Goal: Information Seeking & Learning: Learn about a topic

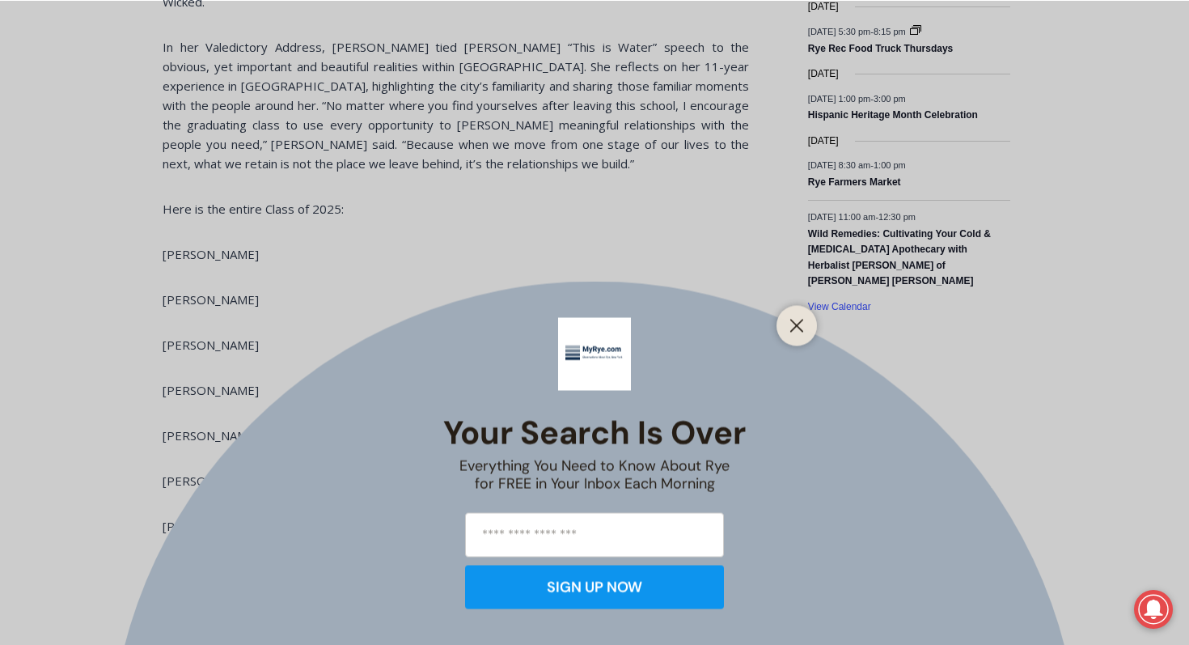
scroll to position [2754, 0]
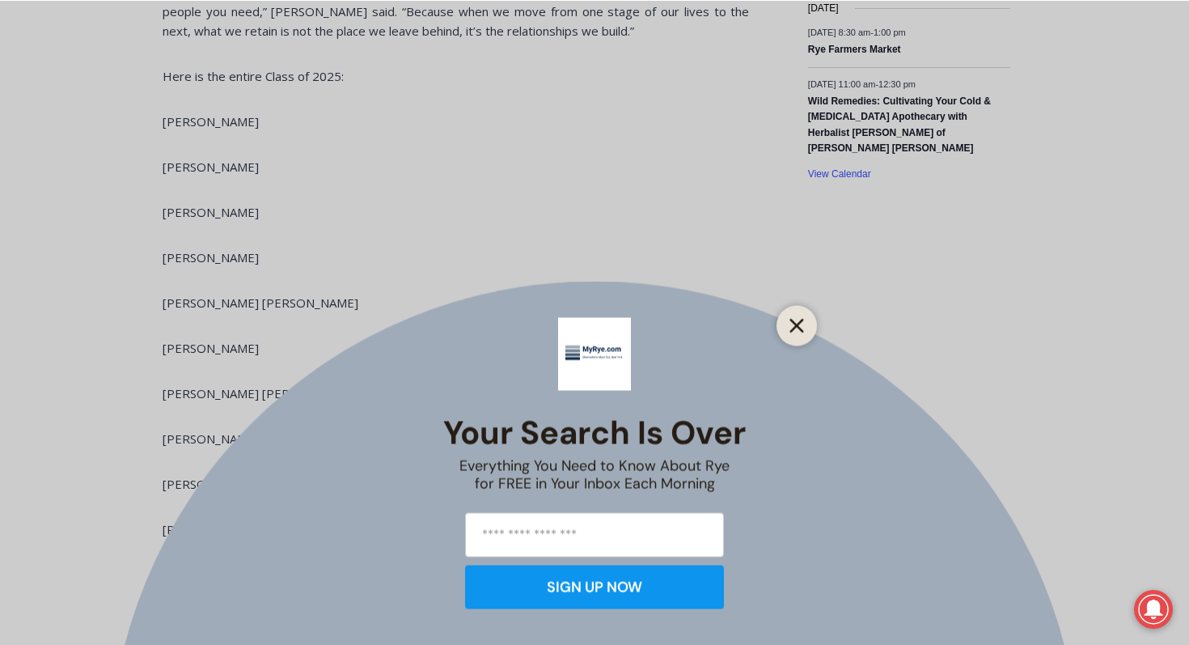
click at [801, 322] on icon "Close" at bounding box center [796, 325] width 15 height 15
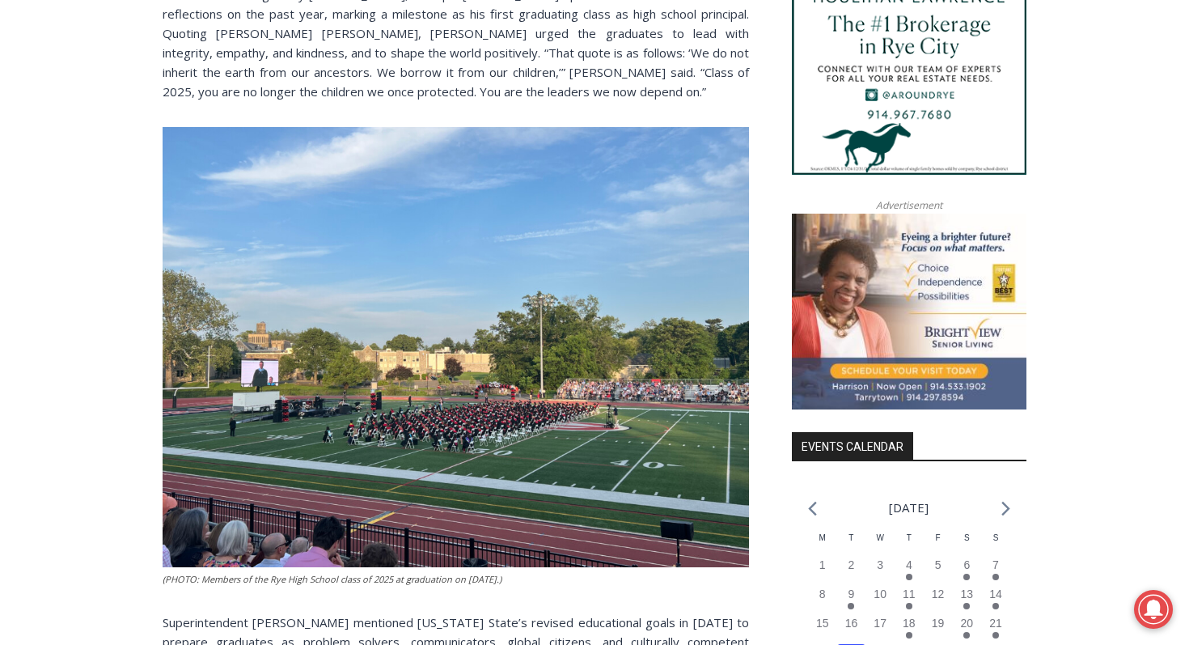
scroll to position [1584, 0]
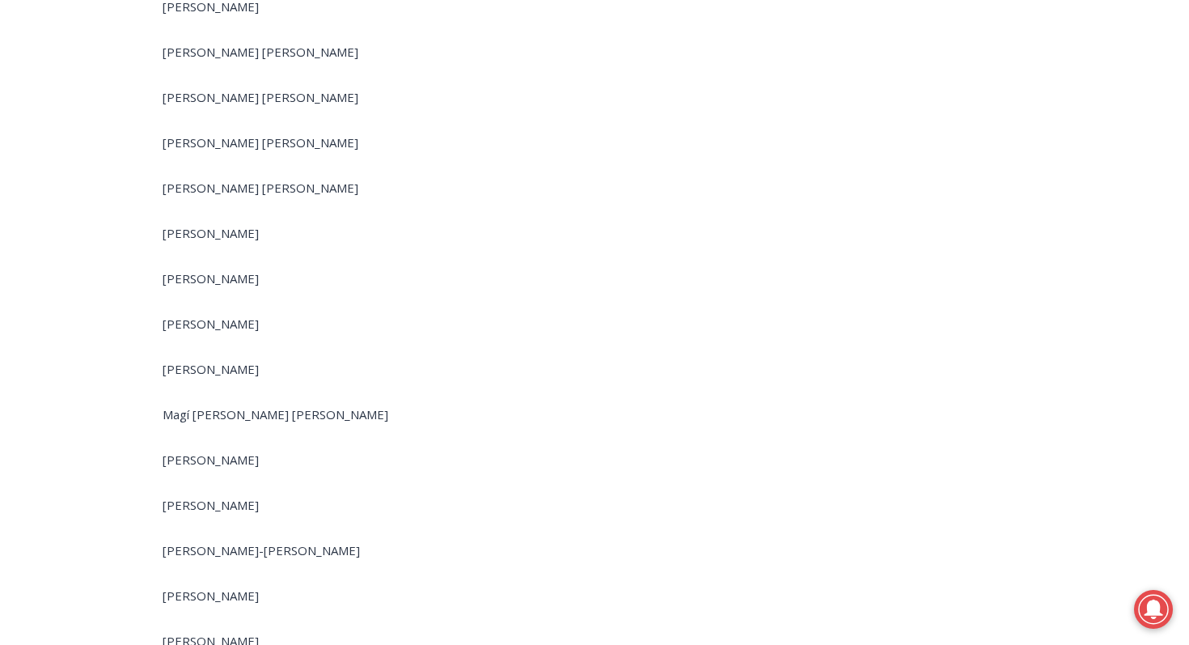
scroll to position [3104, 0]
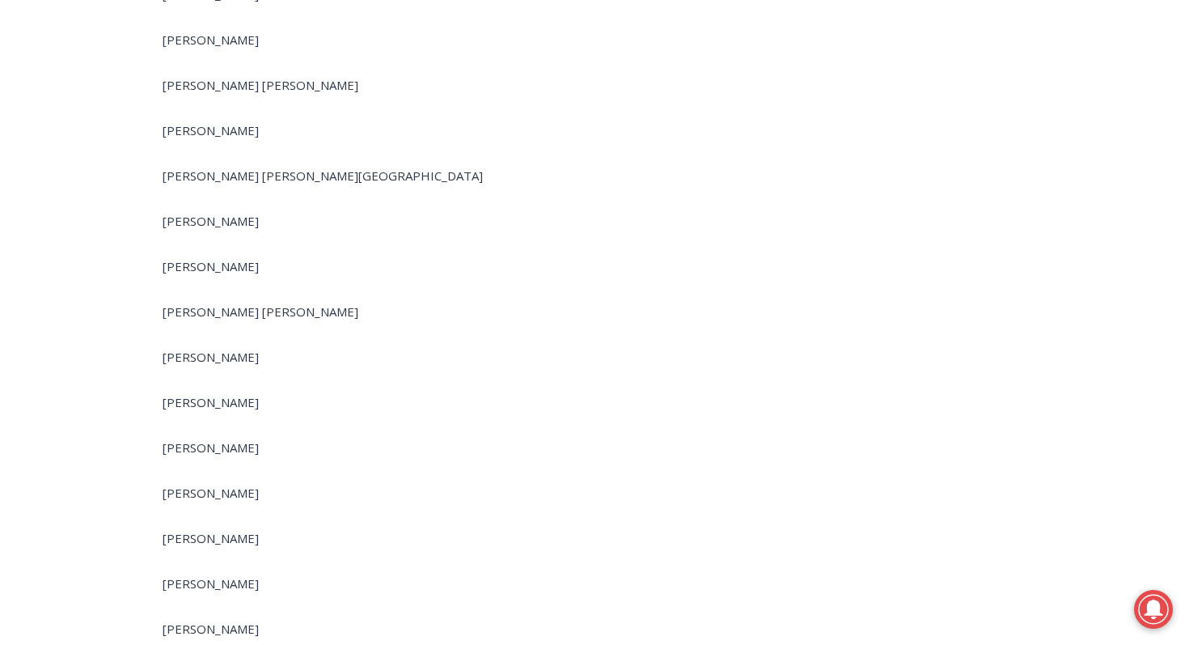
scroll to position [4303, 0]
